Goal: Transaction & Acquisition: Purchase product/service

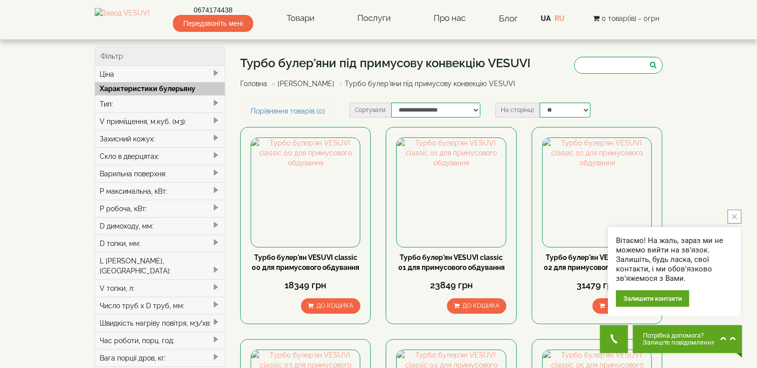
click at [736, 219] on icon "close button" at bounding box center [734, 216] width 5 height 5
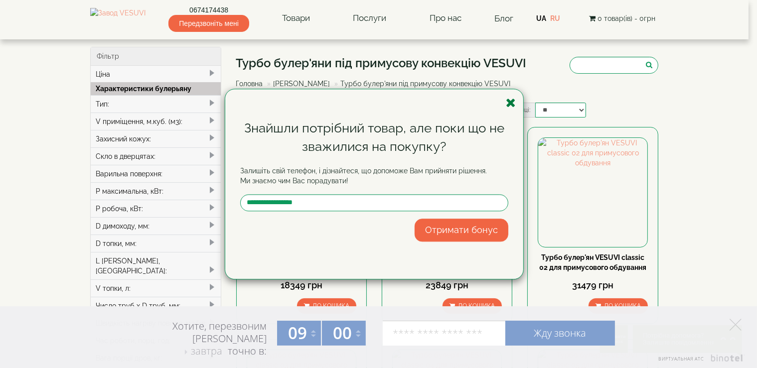
click at [511, 106] on icon "button" at bounding box center [511, 103] width 10 height 12
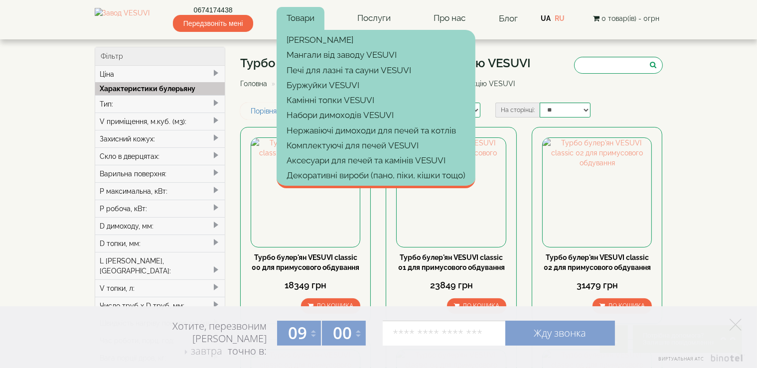
click at [311, 24] on link "Товари" at bounding box center [301, 18] width 48 height 23
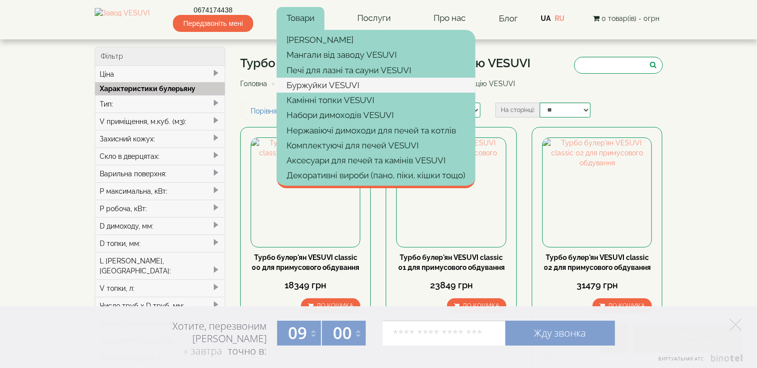
click at [312, 84] on link "Буржуйки VESUVI" at bounding box center [376, 85] width 199 height 15
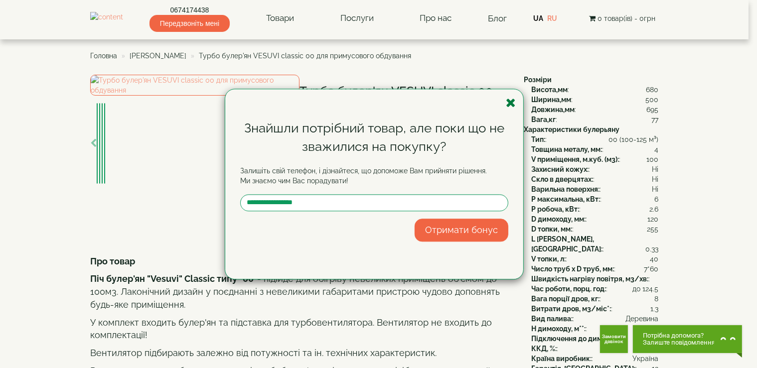
click at [511, 105] on icon "button" at bounding box center [511, 103] width 10 height 12
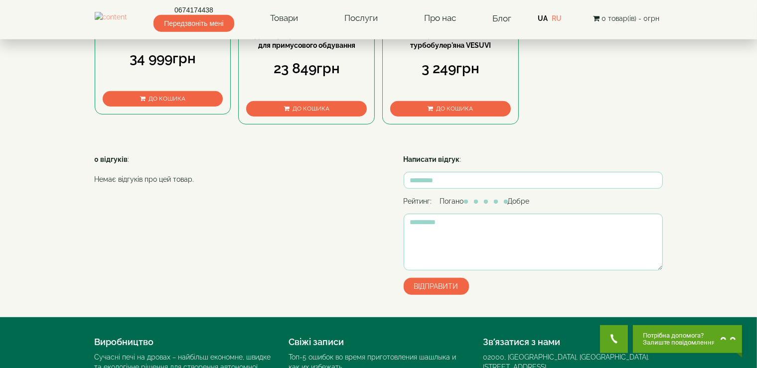
scroll to position [526, 0]
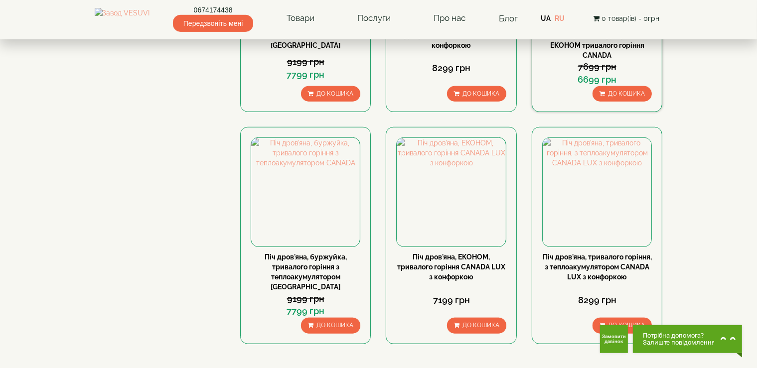
scroll to position [895, 0]
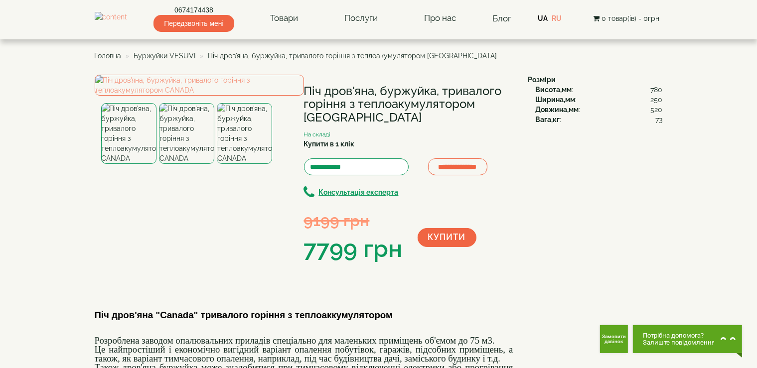
click at [246, 164] on img at bounding box center [244, 133] width 55 height 61
click at [148, 164] on img at bounding box center [128, 133] width 55 height 61
click at [222, 96] on img at bounding box center [199, 85] width 209 height 21
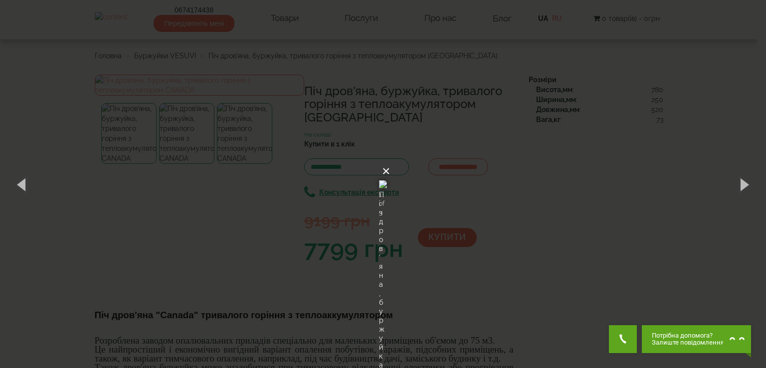
click at [390, 161] on button "×" at bounding box center [386, 172] width 8 height 22
